Goal: Task Accomplishment & Management: Use online tool/utility

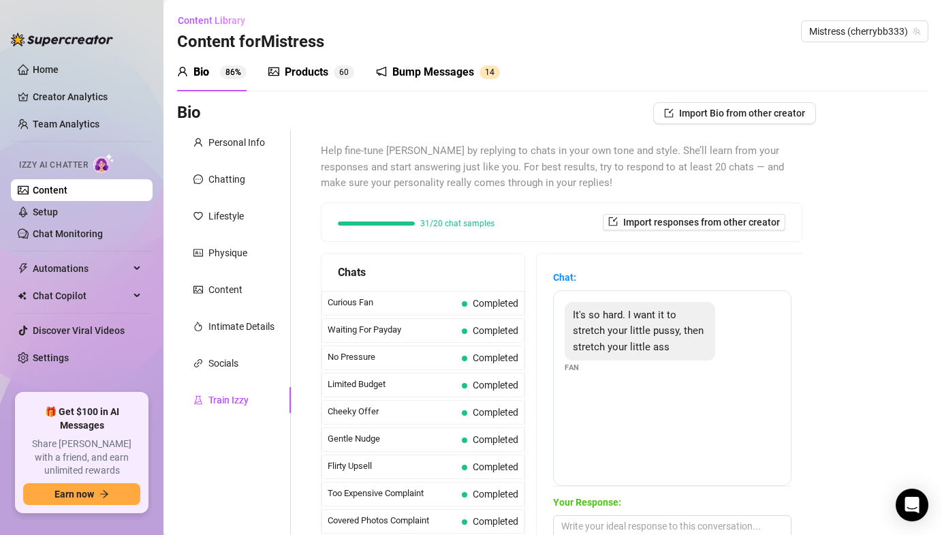
scroll to position [191, 0]
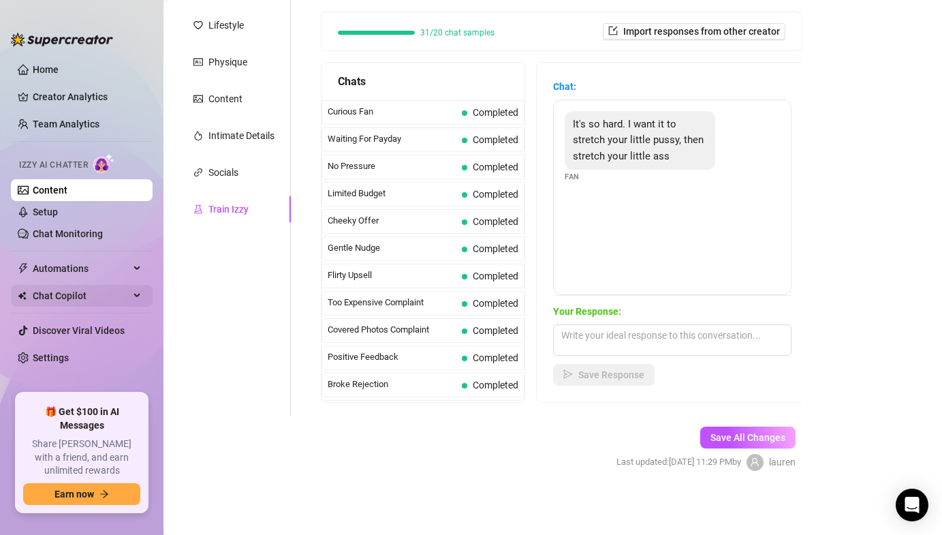
click at [66, 302] on span "Chat Copilot" at bounding box center [81, 296] width 97 height 22
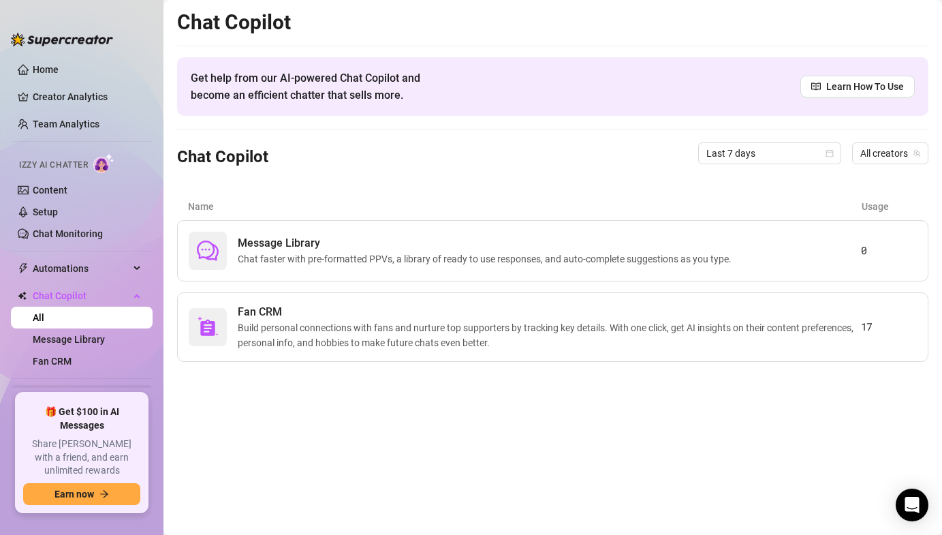
click at [60, 399] on link "Discover Viral Videos" at bounding box center [79, 395] width 92 height 11
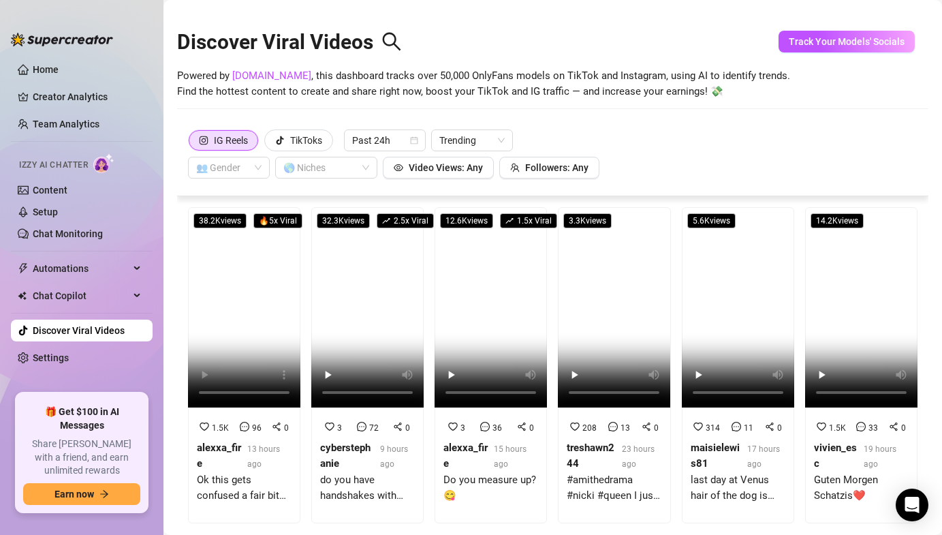
click at [277, 155] on div "IG Reels TikToks Past 24h Trending 👥 Gender 🌎 Niches Video Views: Any Followers…" at bounding box center [553, 153] width 730 height 49
click at [288, 147] on div "TikToks" at bounding box center [298, 140] width 47 height 20
click at [268, 144] on input "TikToks" at bounding box center [268, 144] width 0 height 0
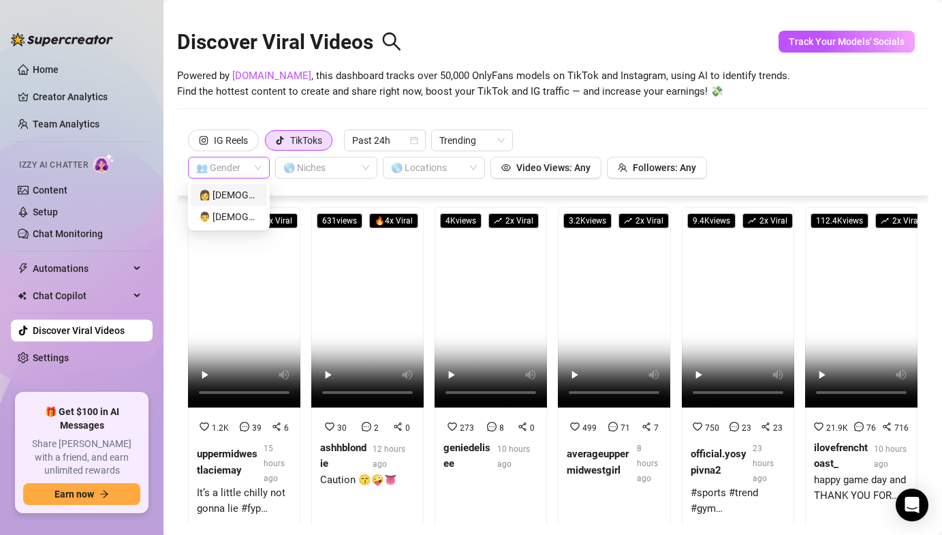
click at [254, 169] on span at bounding box center [228, 167] width 65 height 20
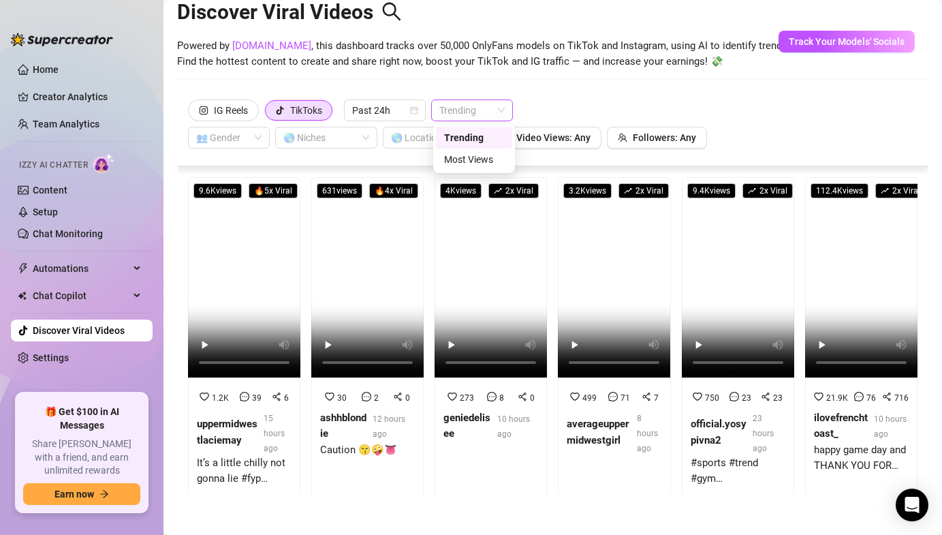
click at [464, 108] on span "Trending" at bounding box center [472, 110] width 65 height 20
click at [466, 108] on span "Trending" at bounding box center [472, 110] width 65 height 20
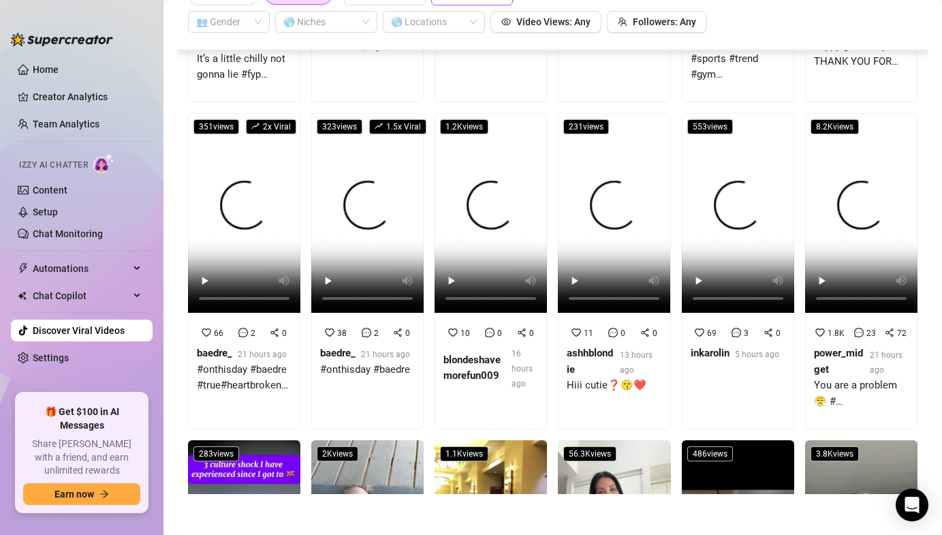
scroll to position [0, 0]
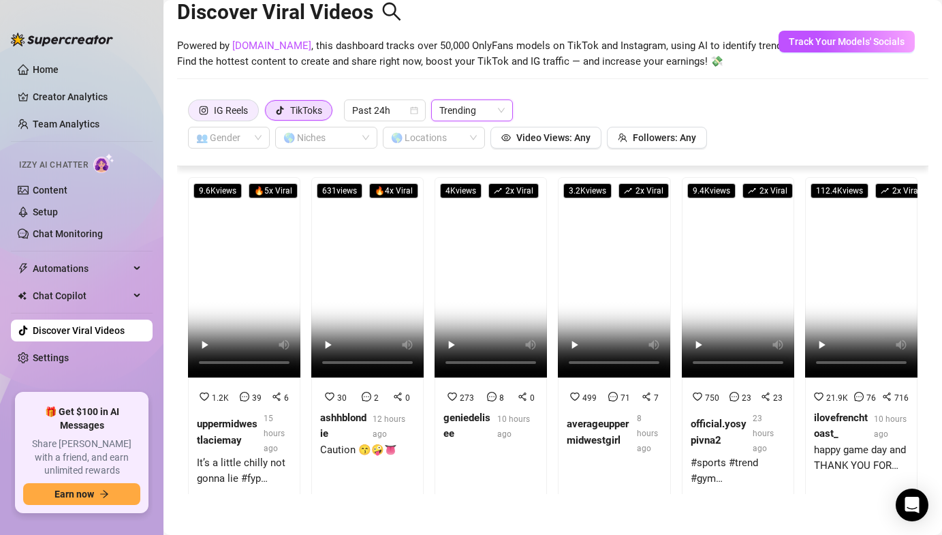
click at [245, 116] on div "IG Reels" at bounding box center [231, 110] width 34 height 20
click at [192, 114] on input "IG Reels" at bounding box center [192, 114] width 0 height 0
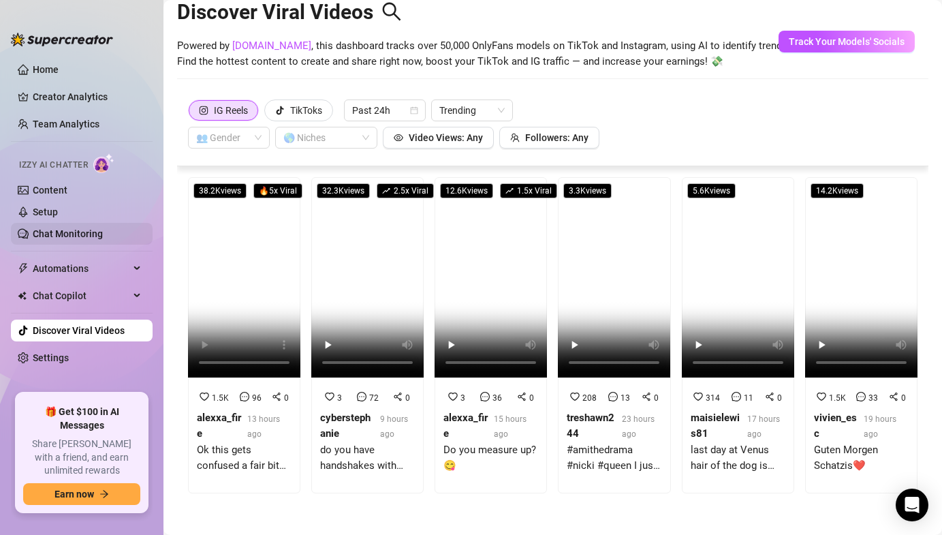
click at [60, 238] on link "Chat Monitoring" at bounding box center [68, 233] width 70 height 11
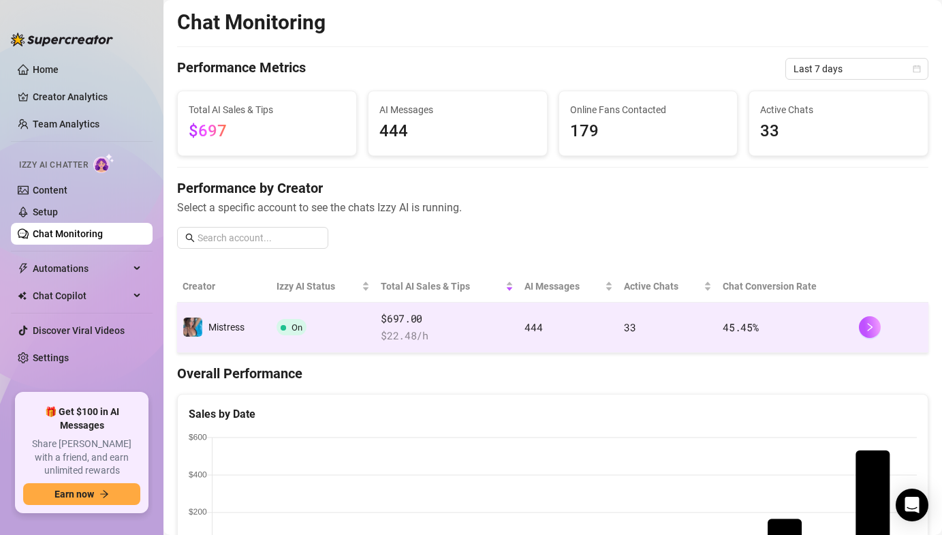
click at [221, 338] on td "Mistress" at bounding box center [224, 328] width 94 height 50
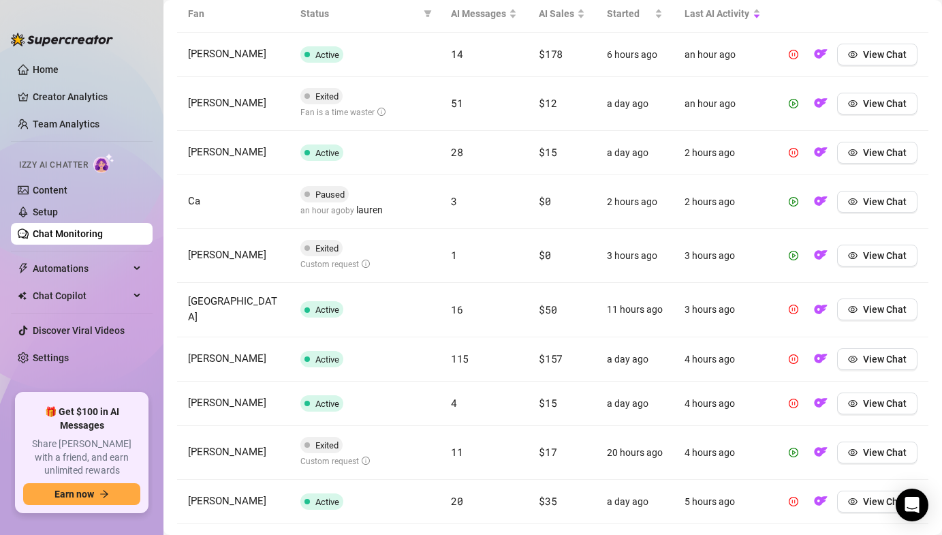
scroll to position [576, 0]
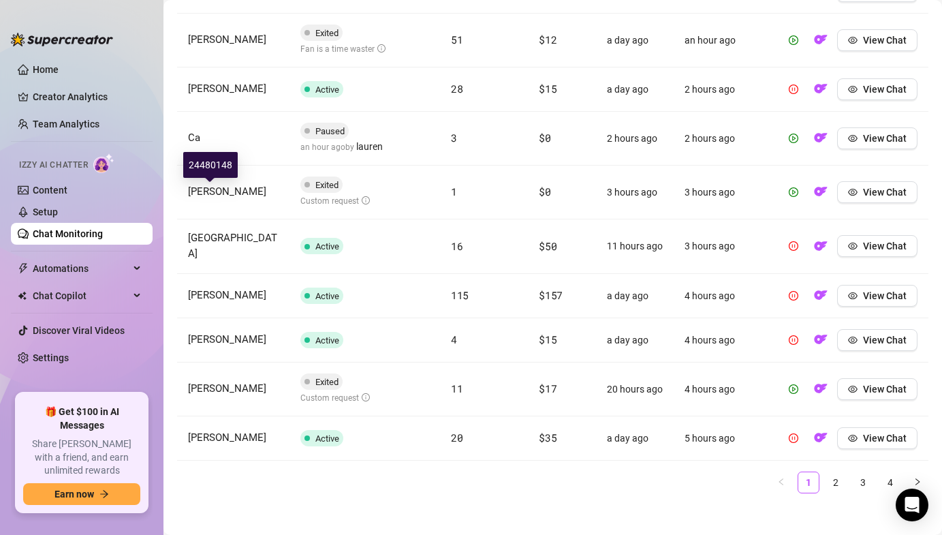
click at [218, 192] on span "[PERSON_NAME]" at bounding box center [227, 191] width 78 height 12
click at [876, 200] on button "View Chat" at bounding box center [877, 192] width 80 height 22
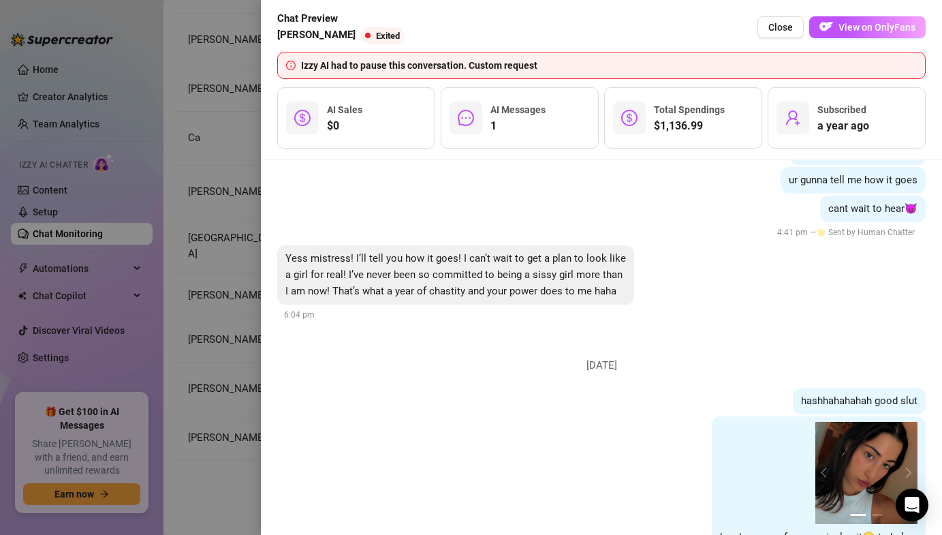
scroll to position [0, 0]
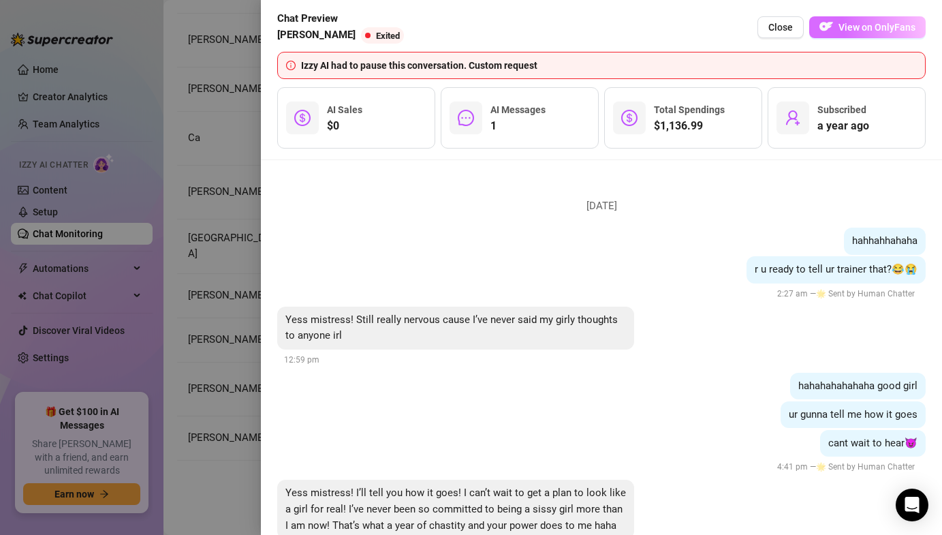
click at [847, 29] on span "View on OnlyFans" at bounding box center [877, 27] width 77 height 11
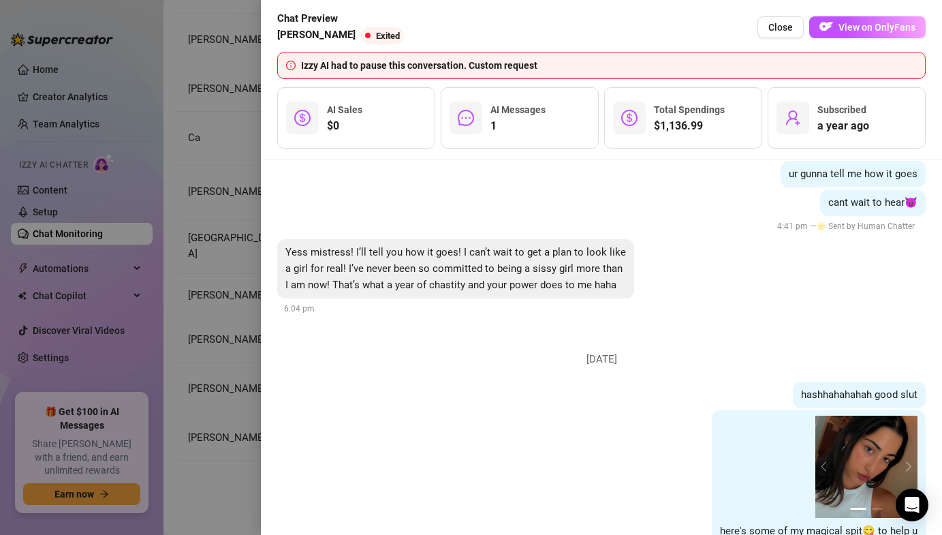
scroll to position [402, 0]
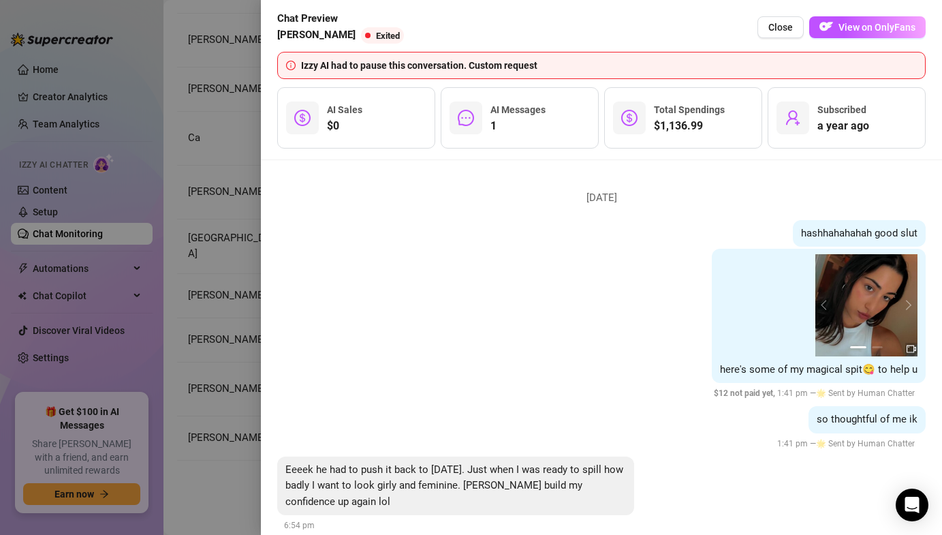
click at [262, 286] on div "[DATE] hahhahhahaha r u ready to tell ur trainer that?😂😭 2:27 am — 🌟 Sent by Hu…" at bounding box center [601, 347] width 681 height 375
click at [245, 290] on div at bounding box center [471, 267] width 942 height 535
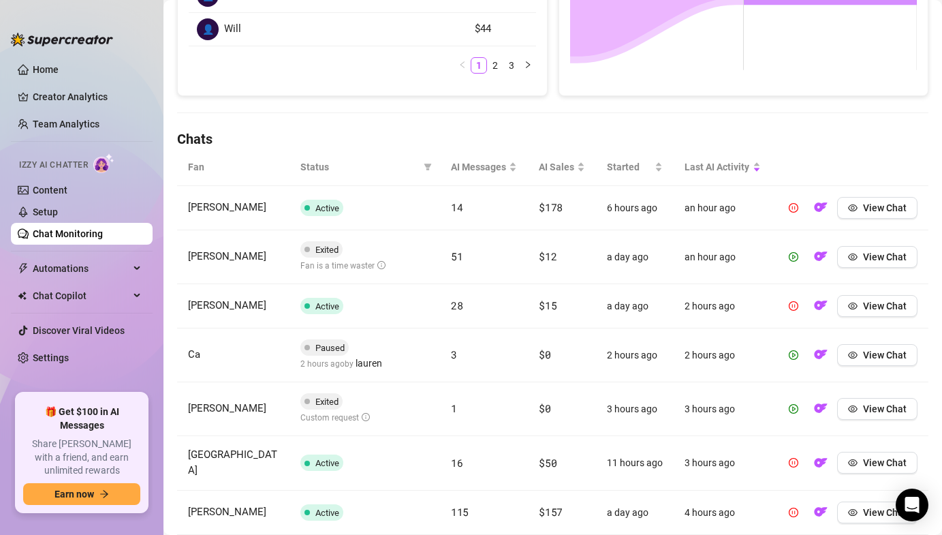
scroll to position [259, 0]
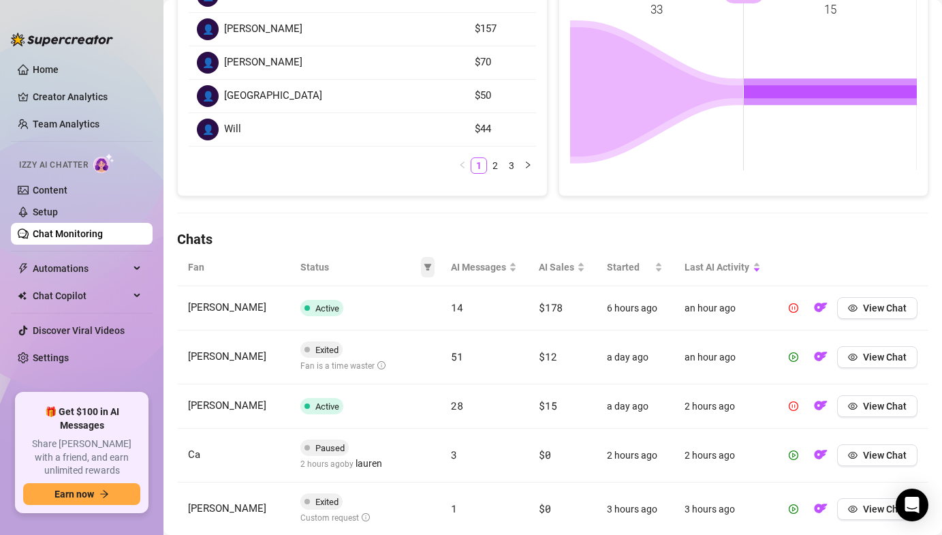
click at [429, 271] on icon "filter" at bounding box center [428, 267] width 8 height 8
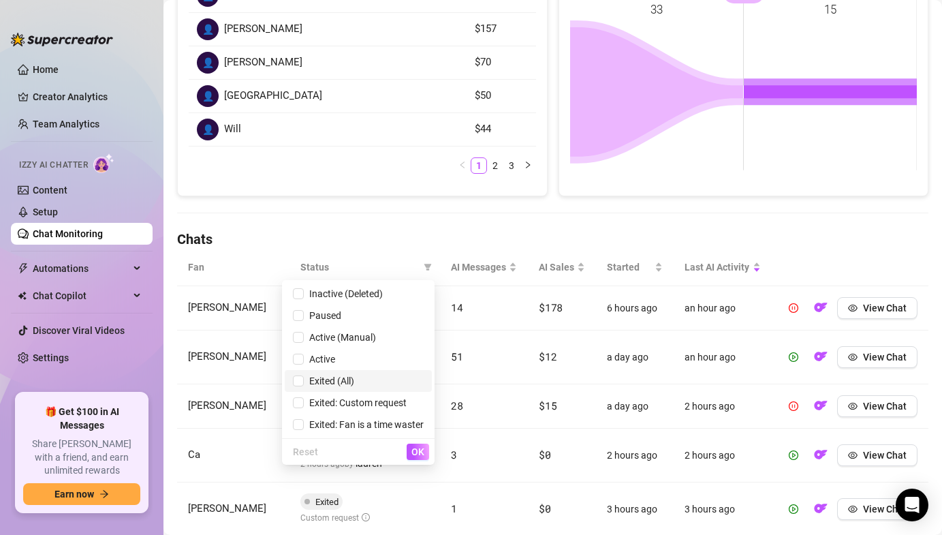
click at [342, 375] on span "Exited (All)" at bounding box center [329, 380] width 50 height 11
checkbox input "true"
click at [417, 454] on span "OK" at bounding box center [418, 451] width 13 height 11
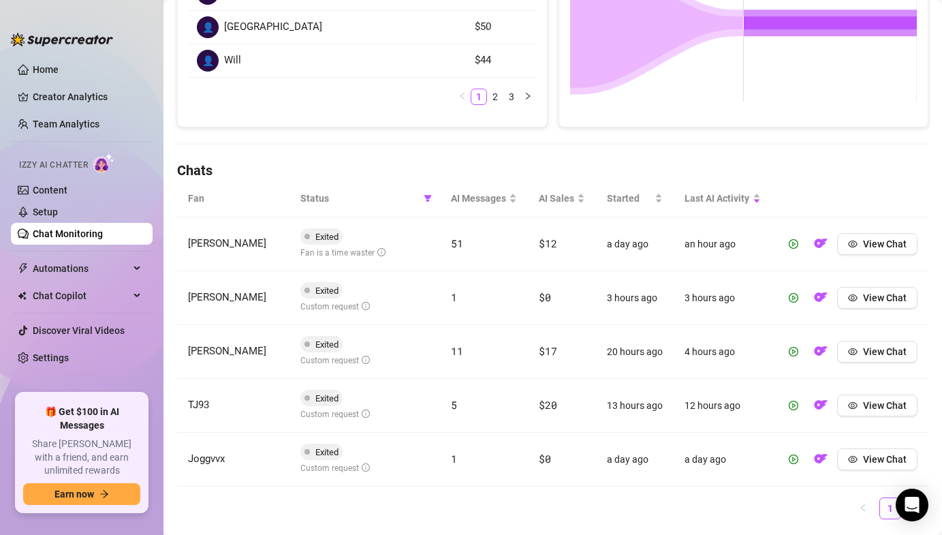
scroll to position [364, 0]
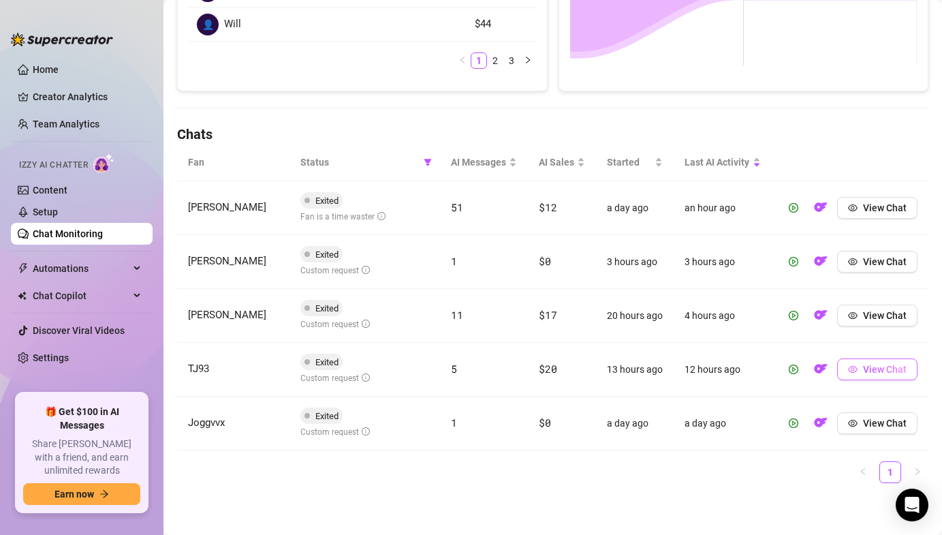
click at [876, 360] on button "View Chat" at bounding box center [877, 369] width 80 height 22
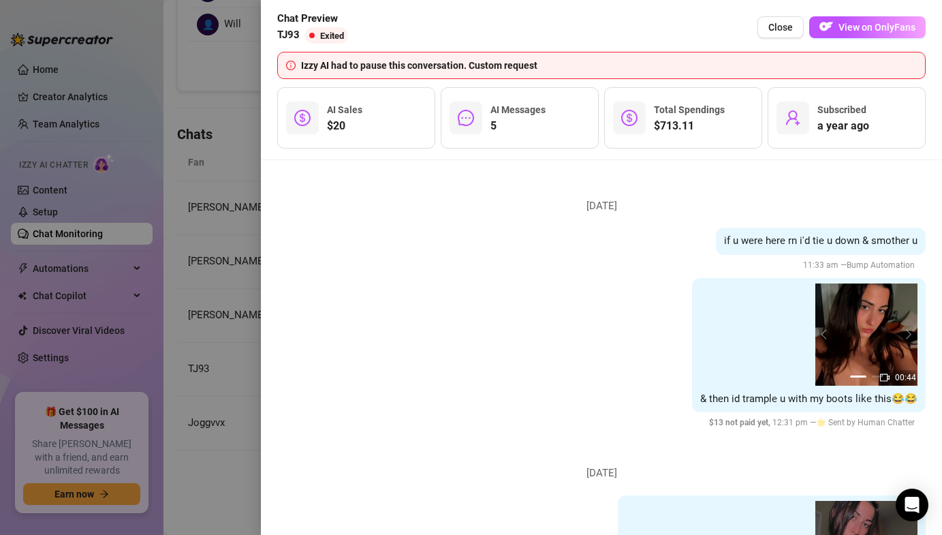
click at [220, 312] on div at bounding box center [471, 267] width 942 height 535
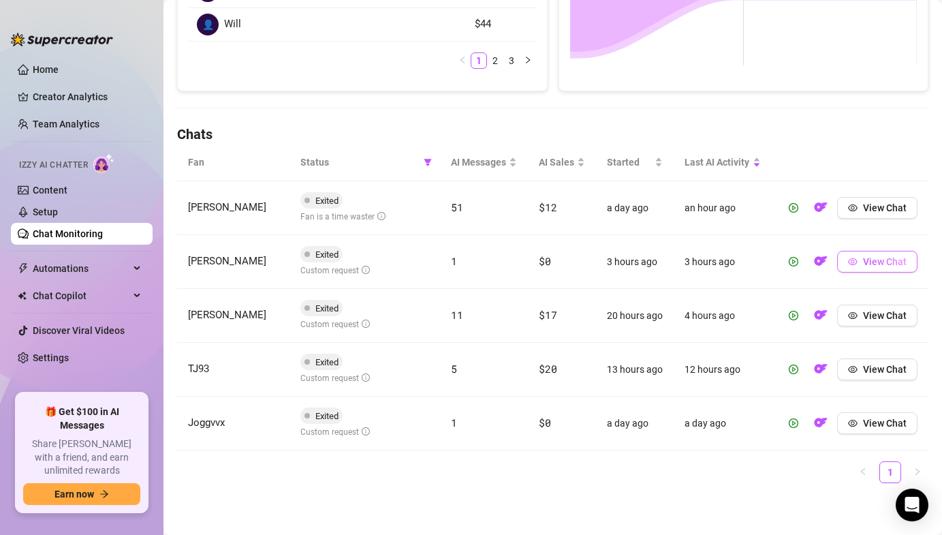
click at [899, 261] on span "View Chat" at bounding box center [885, 261] width 44 height 11
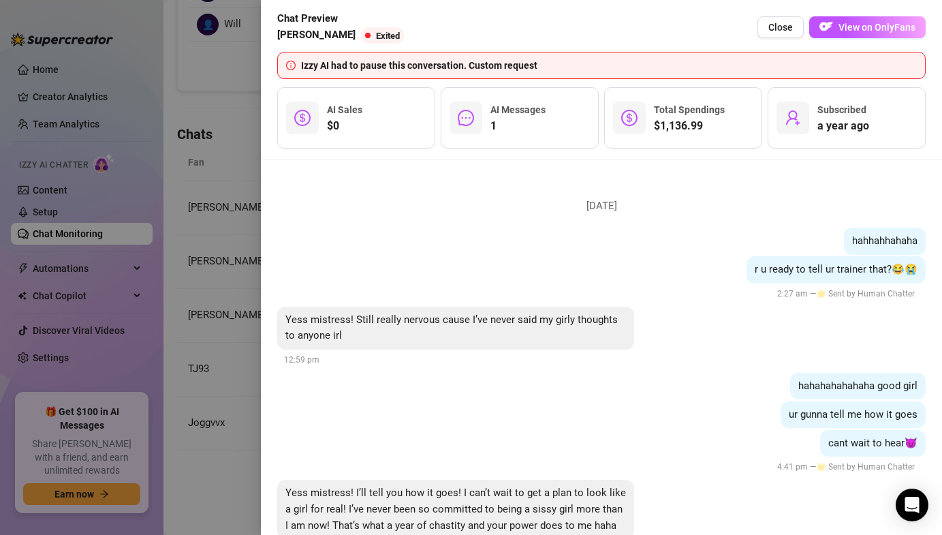
click at [166, 307] on div at bounding box center [471, 267] width 942 height 535
